Goal: Information Seeking & Learning: Find specific fact

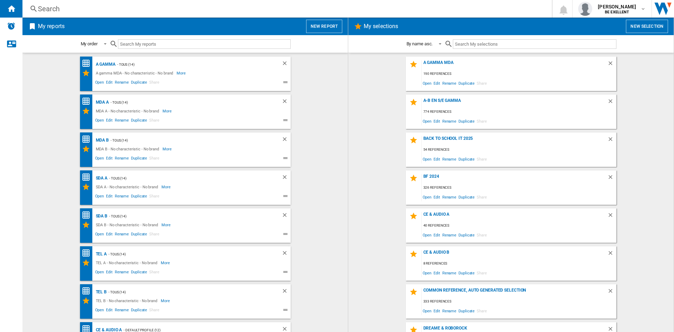
click at [35, 7] on ng-md-icon at bounding box center [33, 9] width 8 height 9
click at [33, 6] on ng-md-icon at bounding box center [33, 9] width 8 height 9
drag, startPoint x: 27, startPoint y: 98, endPoint x: 25, endPoint y: 86, distance: 12.2
click at [27, 94] on md-content "A gamma - TOUS (14) A gamma MDA - No characteristic - No brand More Less Open E…" at bounding box center [184, 192] width 325 height 279
click at [53, 7] on div "Search" at bounding box center [285, 9] width 495 height 10
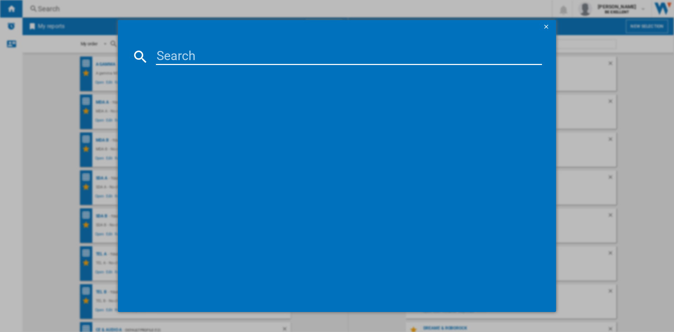
click at [170, 51] on input at bounding box center [349, 56] width 386 height 17
type input "wec395wps"
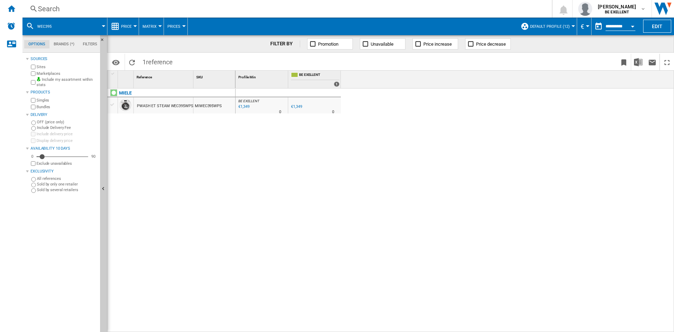
click at [571, 26] on div at bounding box center [573, 26] width 4 height 2
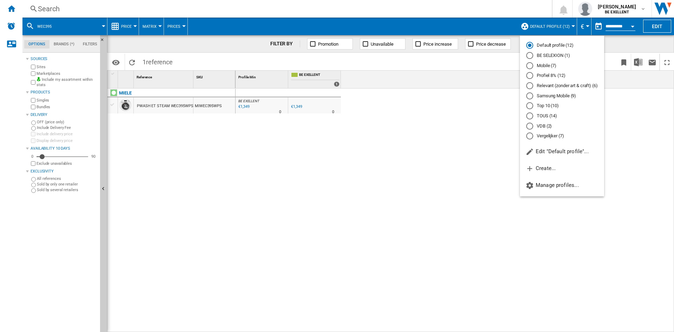
click at [570, 26] on md-backdrop at bounding box center [337, 166] width 674 height 332
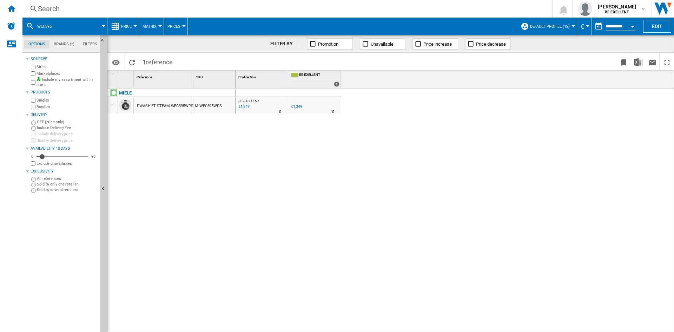
click at [178, 31] on button "Prices" at bounding box center [175, 27] width 16 height 18
click at [178, 31] on md-backdrop at bounding box center [337, 166] width 674 height 332
click at [125, 27] on span "Price" at bounding box center [126, 26] width 11 height 5
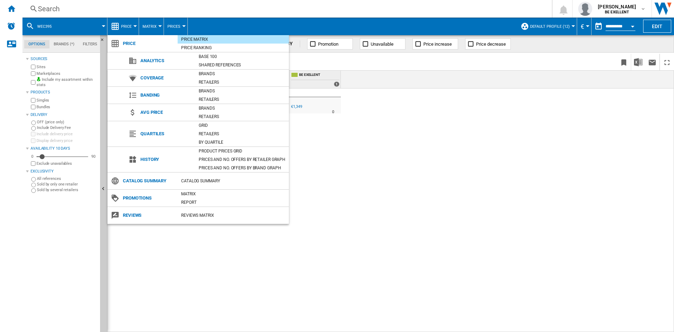
click at [125, 27] on md-backdrop at bounding box center [337, 166] width 674 height 332
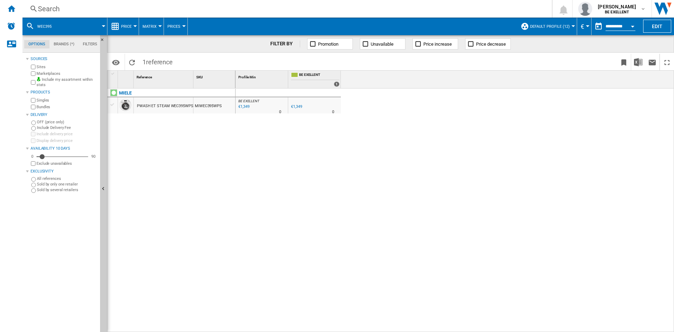
click at [158, 103] on div "PWASH ET STEAM WEC395WPS BLANC" at bounding box center [171, 106] width 69 height 16
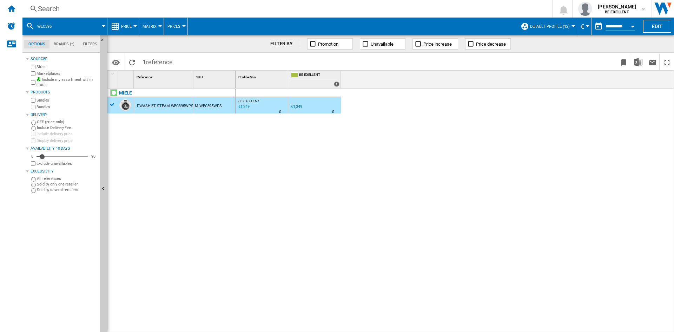
click at [159, 106] on div "PWASH ET STEAM WEC395WPS BLANC" at bounding box center [171, 106] width 69 height 16
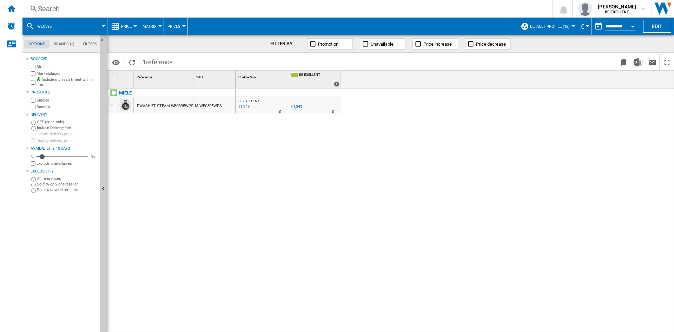
click at [175, 25] on span "Prices" at bounding box center [173, 26] width 13 height 5
click at [175, 25] on md-backdrop at bounding box center [337, 166] width 674 height 332
click at [630, 27] on button "Open calendar" at bounding box center [632, 25] width 13 height 13
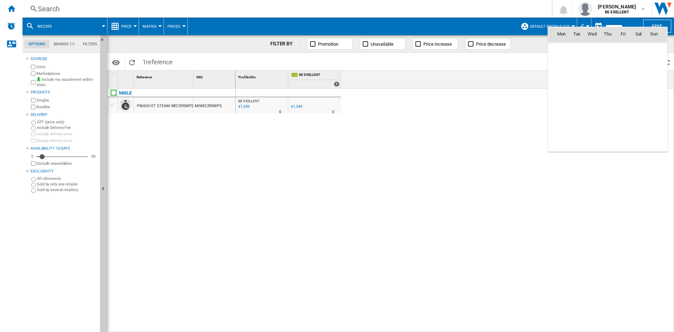
scroll to position [3348, 0]
click at [527, 127] on div at bounding box center [337, 166] width 674 height 332
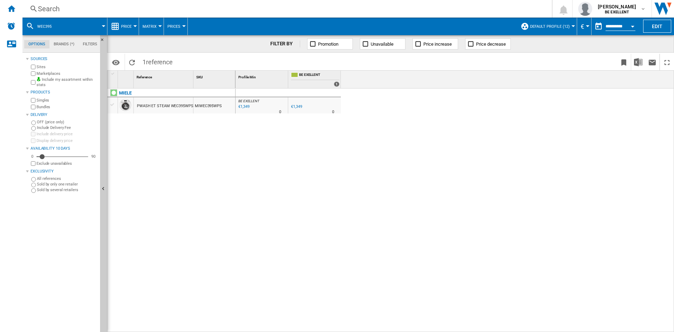
click at [318, 107] on div "BE FR EXELLENT 0.0 % €1,349 % N/A 0 BE FR EXELLENT" at bounding box center [315, 107] width 50 height 16
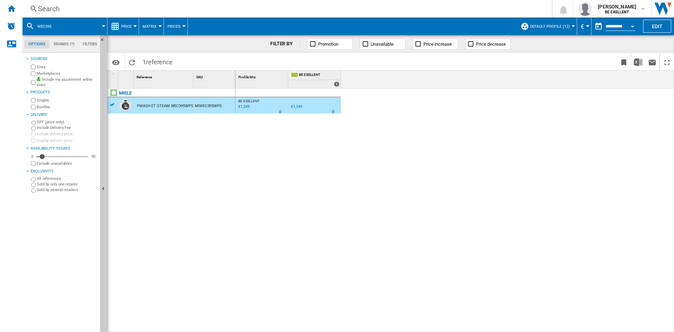
click at [246, 99] on span "BE EXELLENT" at bounding box center [248, 101] width 21 height 4
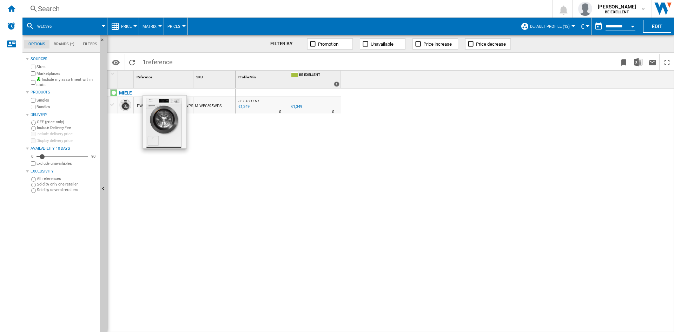
click at [130, 104] on div at bounding box center [125, 105] width 12 height 12
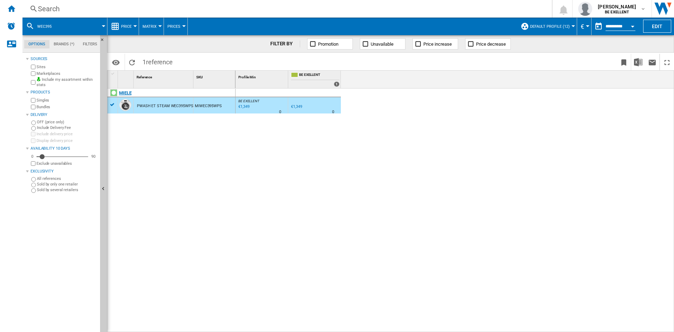
click at [113, 103] on div "MIELE" at bounding box center [173, 97] width 128 height 16
click at [153, 103] on div "PWASH ET STEAM WEC395WPS BLANC" at bounding box center [171, 106] width 69 height 16
